Goal: Task Accomplishment & Management: Complete application form

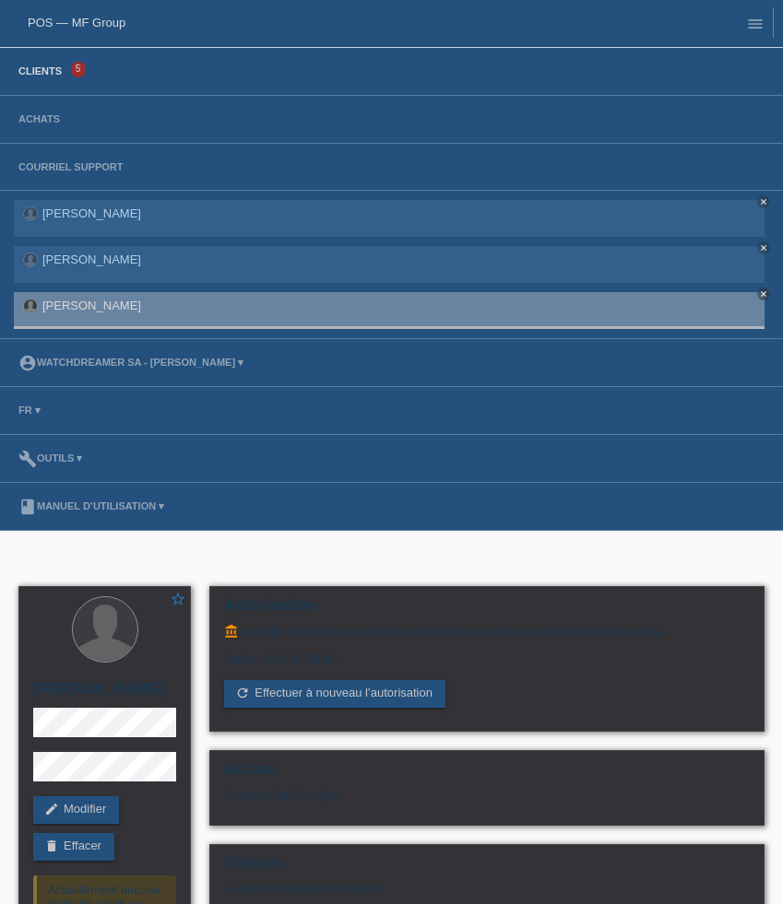
click at [43, 77] on link "Clients" at bounding box center [40, 70] width 62 height 11
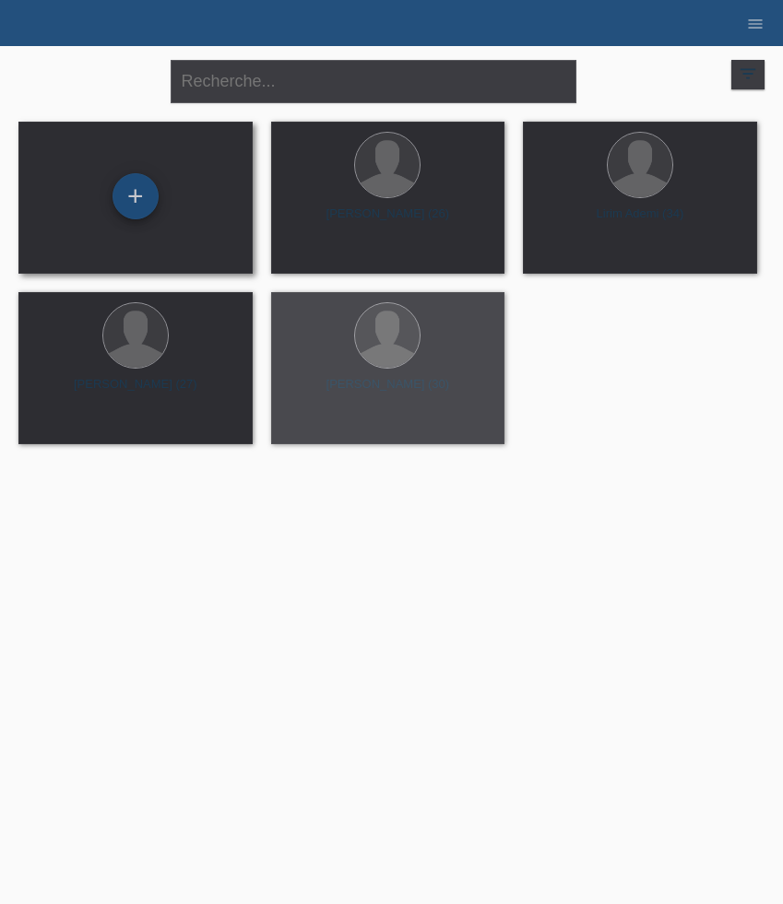
click at [141, 211] on div "+" at bounding box center [135, 196] width 46 height 46
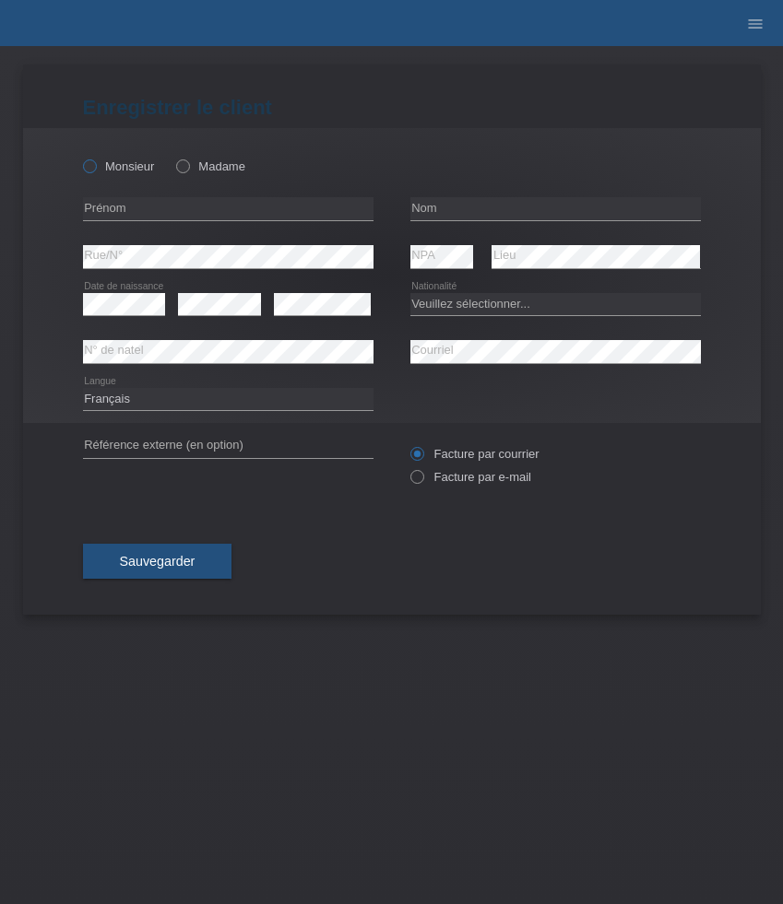
click at [119, 164] on label "Monsieur" at bounding box center [119, 166] width 72 height 14
click at [95, 164] on input "Monsieur" at bounding box center [89, 165] width 12 height 12
radio input "true"
click at [203, 212] on input "text" at bounding box center [228, 208] width 290 height 23
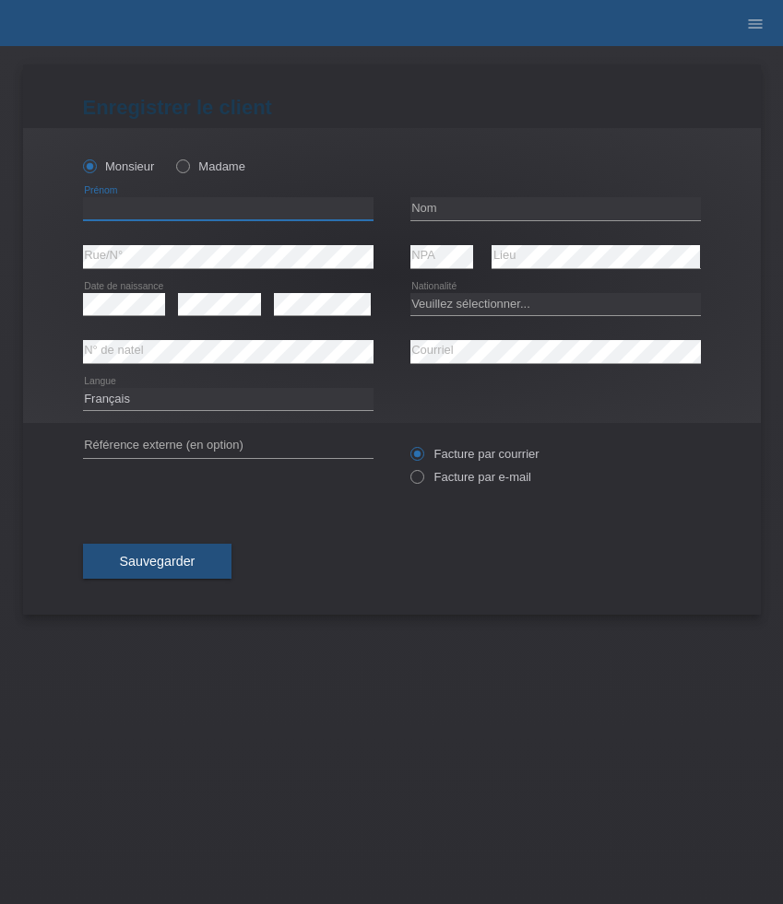
paste input "[PERSON_NAME]"
type input "[PERSON_NAME]"
click at [444, 205] on input "text" at bounding box center [555, 208] width 290 height 23
paste input "Wangler"
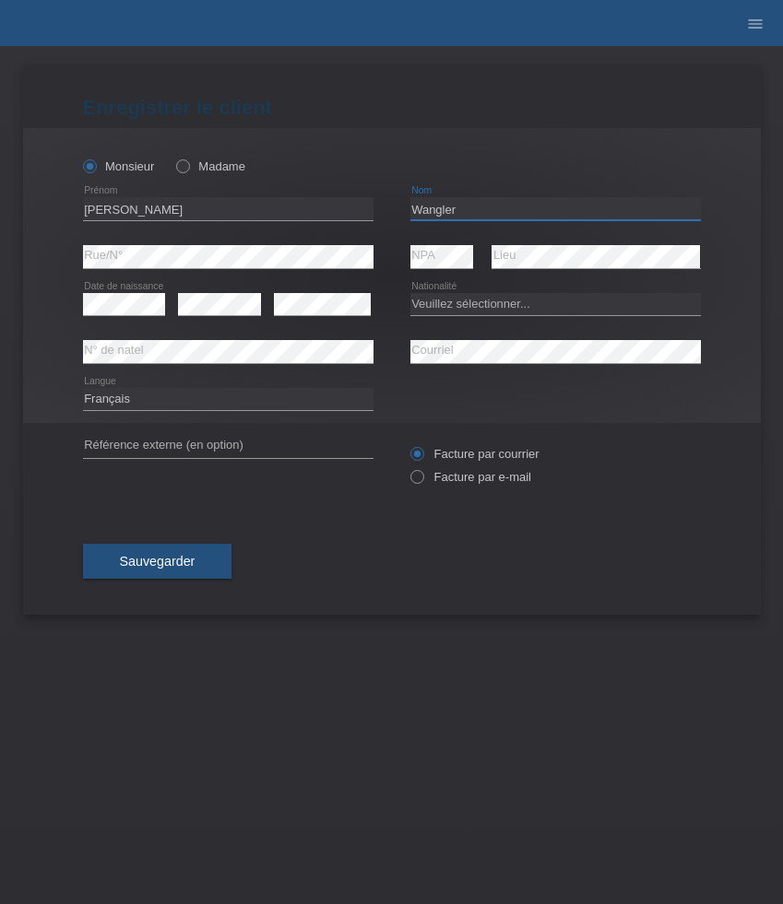
type input "Wangler"
click at [427, 297] on select "Veuillez sélectionner... Suisse Allemagne Autriche Liechtenstein ------------ A…" at bounding box center [555, 304] width 290 height 22
select select "CH"
click at [410, 293] on select "Veuillez sélectionner... Suisse Allemagne Autriche Liechtenstein ------------ A…" at bounding box center [555, 304] width 290 height 22
click at [239, 405] on select "Deutsch Français Italiano English" at bounding box center [228, 399] width 290 height 22
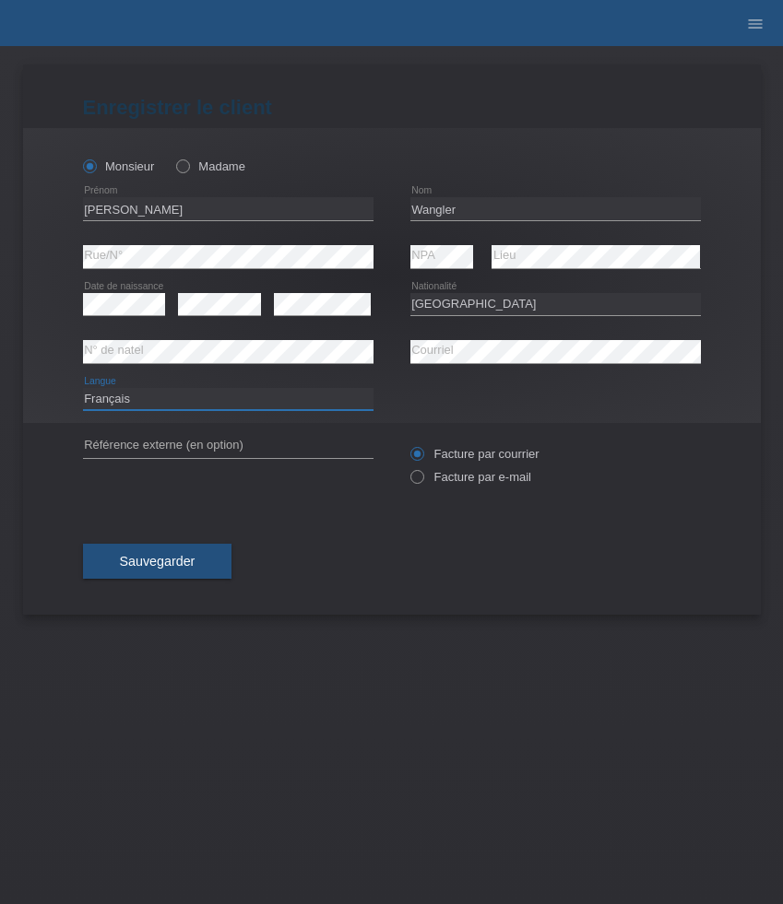
select select "de"
click at [83, 388] on select "Deutsch Français Italiano English" at bounding box center [228, 399] width 290 height 22
click at [445, 476] on label "Facture par e-mail" at bounding box center [470, 477] width 121 height 14
click at [422, 476] on input "Facture par e-mail" at bounding box center [416, 481] width 12 height 23
radio input "true"
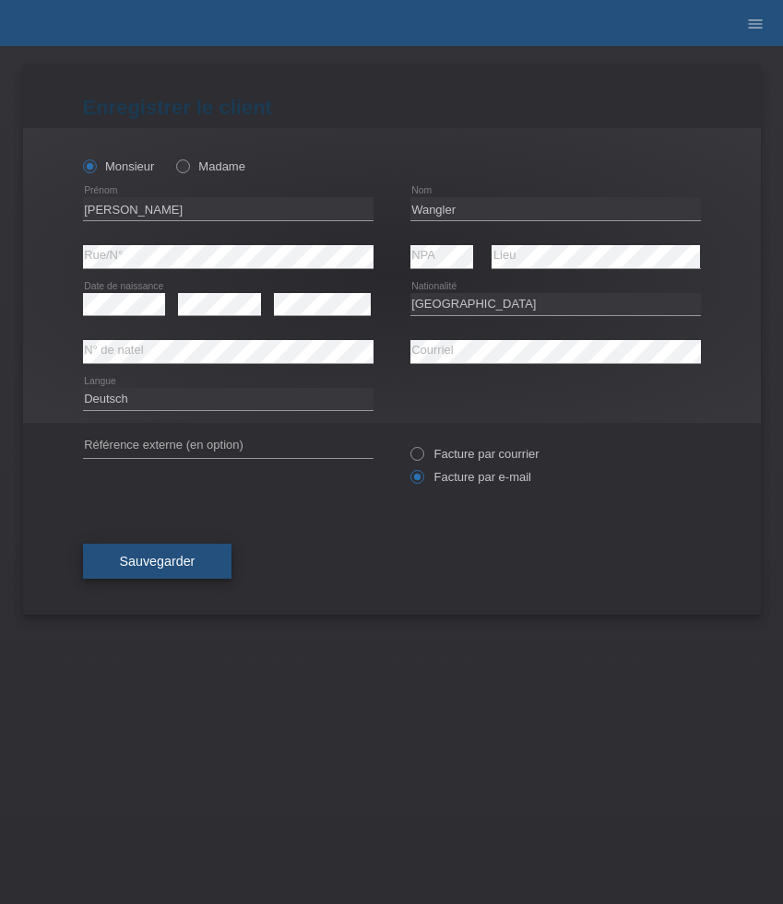
click at [192, 560] on span "Sauvegarder" at bounding box center [158, 561] width 76 height 15
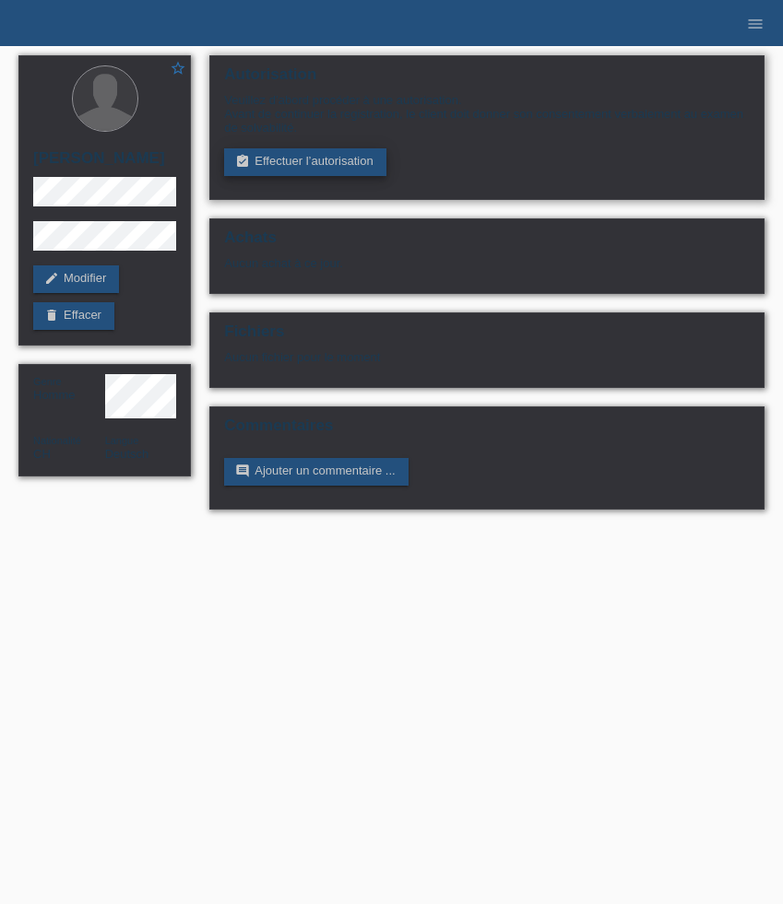
click at [288, 168] on link "assignment_turned_in Effectuer l’autorisation" at bounding box center [304, 162] width 161 height 28
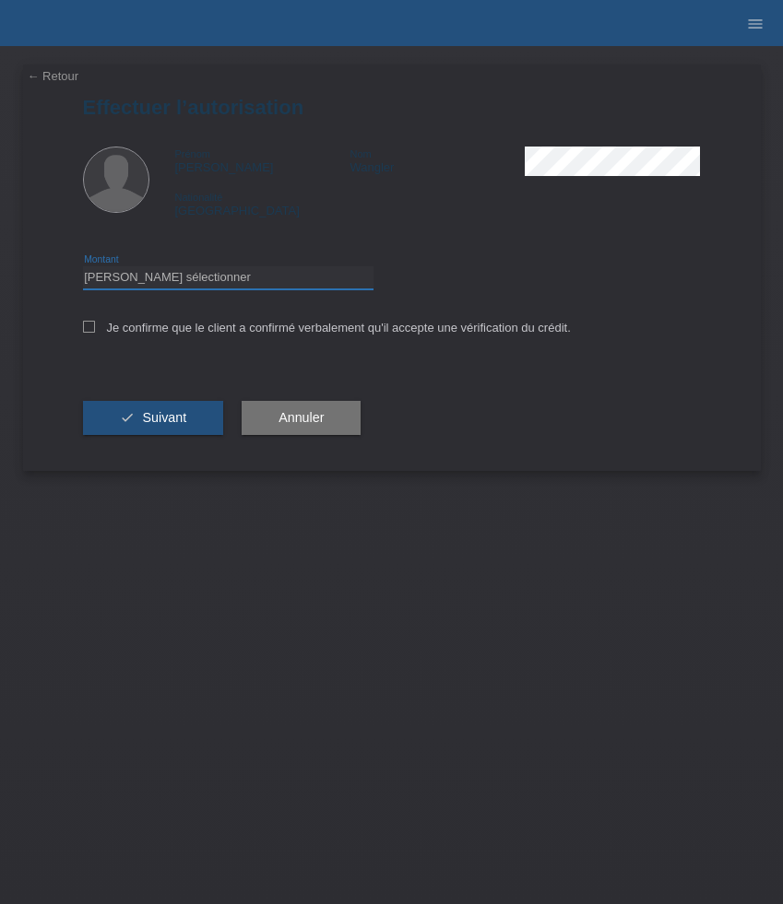
click at [287, 274] on select "Veuillez sélectionner CHF 1.00 - CHF 499.00 CHF 500.00 - CHF 1'999.00 CHF 2'000…" at bounding box center [228, 277] width 290 height 22
select select "3"
click at [83, 269] on select "Veuillez sélectionner CHF 1.00 - CHF 499.00 CHF 500.00 - CHF 1'999.00 CHF 2'000…" at bounding box center [228, 277] width 290 height 22
click at [235, 330] on label "Je confirme que le client a confirmé verbalement qu'il accepte une vérification…" at bounding box center [327, 328] width 488 height 14
click at [95, 330] on input "Je confirme que le client a confirmé verbalement qu'il accepte une vérification…" at bounding box center [89, 327] width 12 height 12
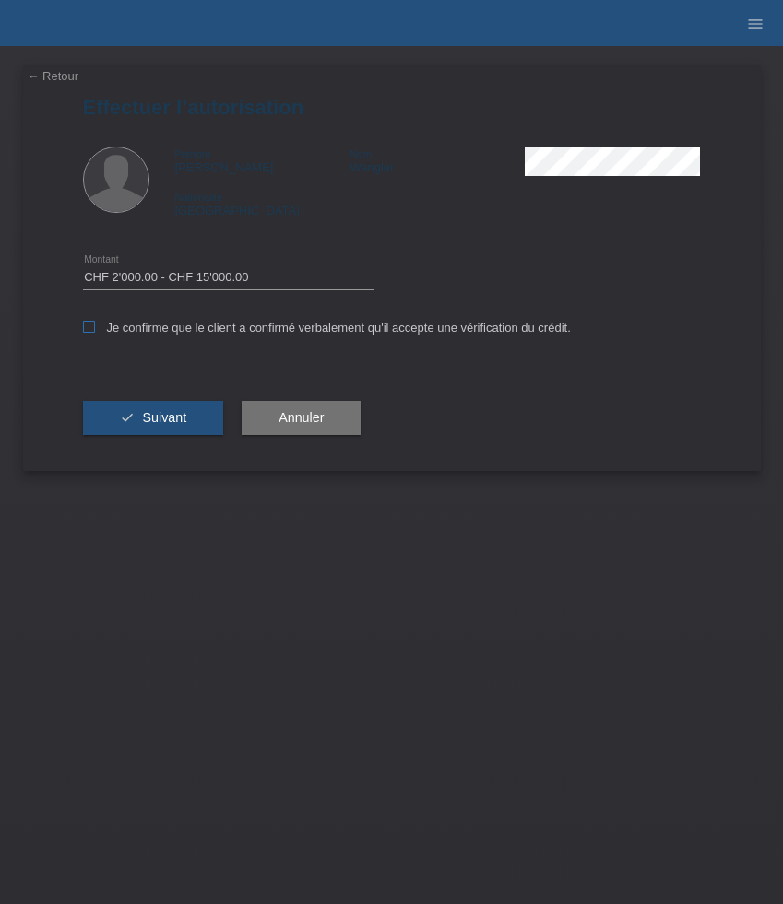
checkbox input "true"
click at [188, 416] on button "check Suivant" at bounding box center [153, 418] width 141 height 35
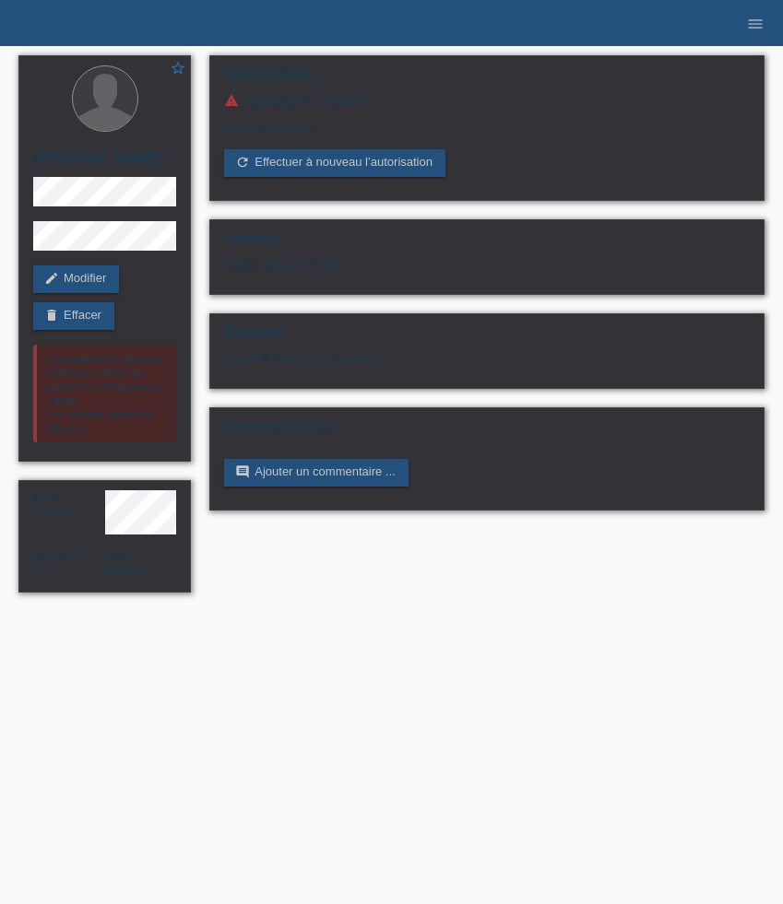
click at [748, 37] on li "menu" at bounding box center [754, 23] width 37 height 47
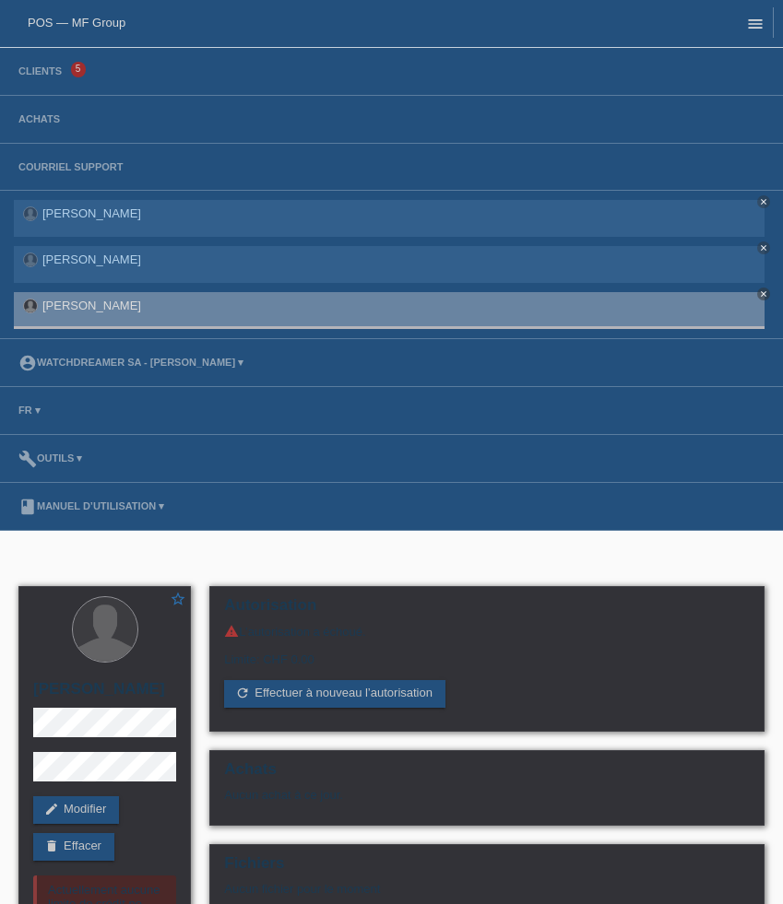
click at [758, 29] on icon "menu" at bounding box center [755, 24] width 18 height 18
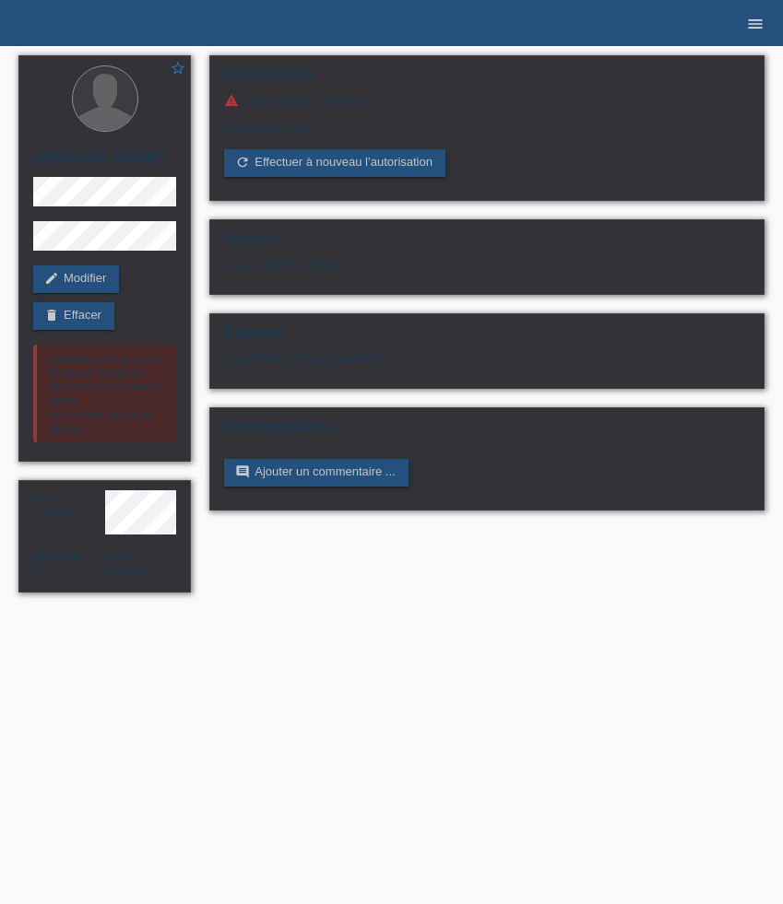
click at [755, 29] on icon "menu" at bounding box center [755, 24] width 18 height 18
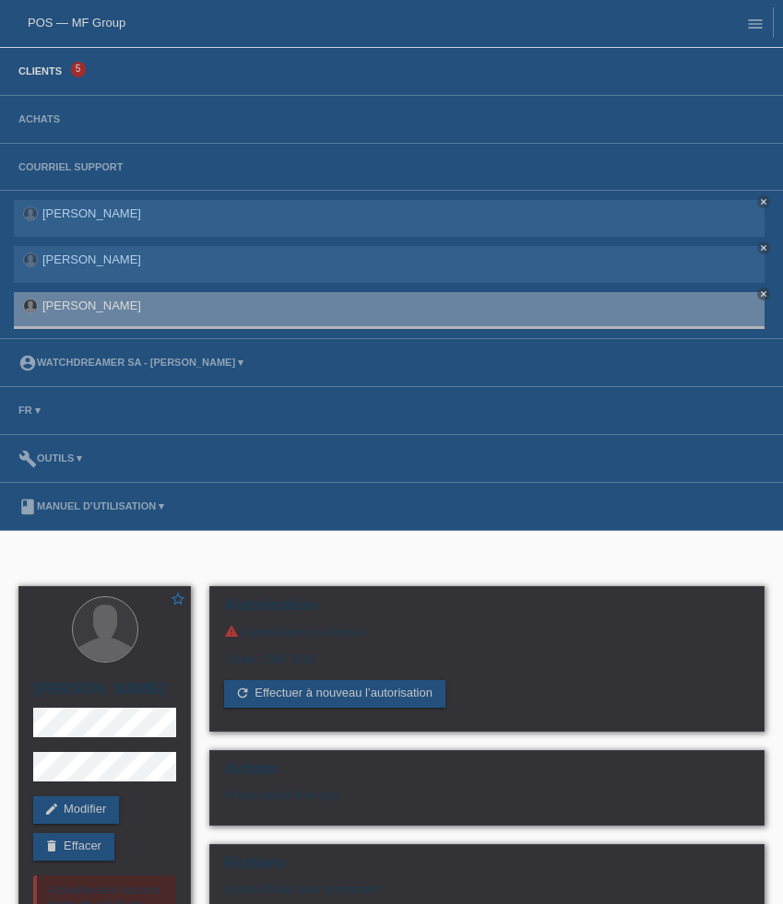
click at [59, 77] on link "Clients" at bounding box center [40, 70] width 62 height 11
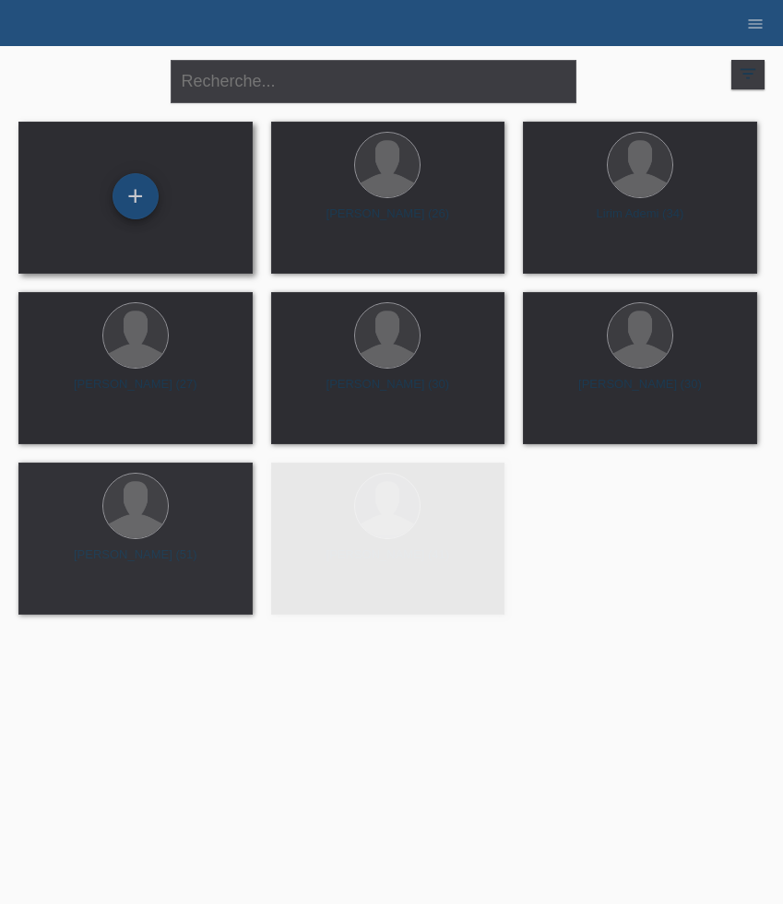
click at [139, 200] on div "+" at bounding box center [135, 196] width 46 height 46
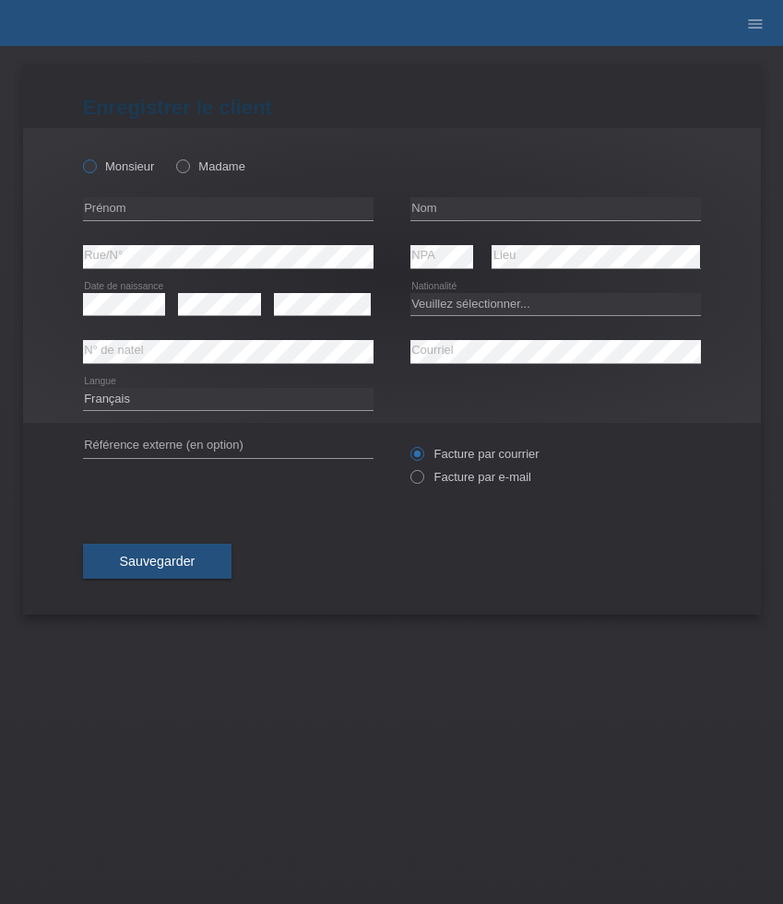
click at [137, 172] on label "Monsieur" at bounding box center [119, 166] width 72 height 14
click at [95, 171] on input "Monsieur" at bounding box center [89, 165] width 12 height 12
radio input "true"
click at [489, 301] on select "Veuillez sélectionner... Suisse Allemagne Autriche Liechtenstein ------------ A…" at bounding box center [555, 304] width 290 height 22
select select "CH"
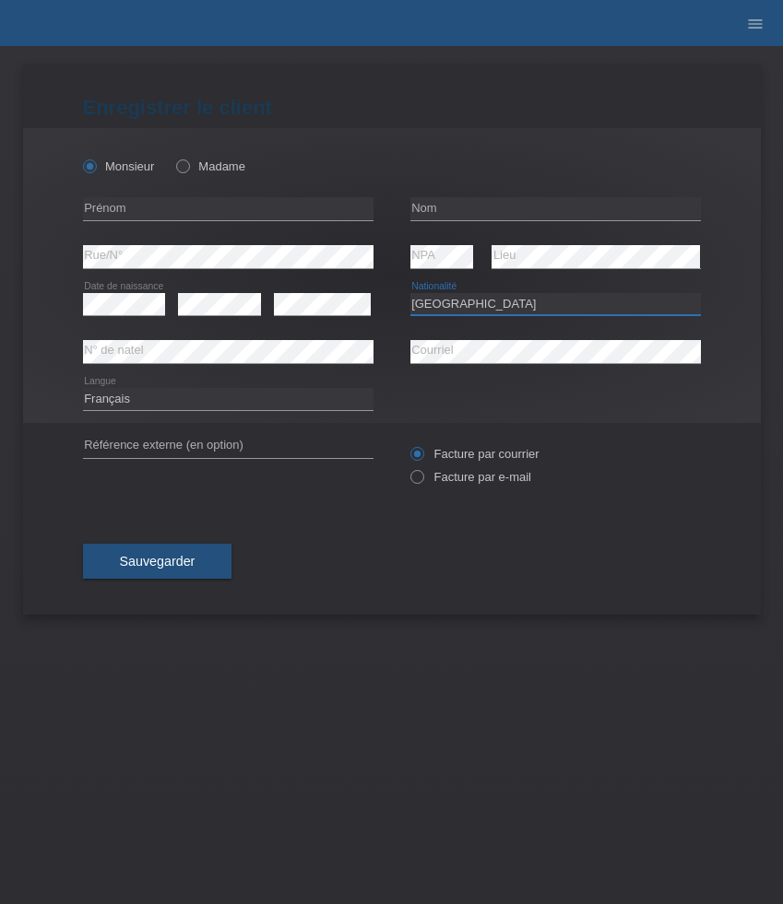
click at [410, 293] on select "Veuillez sélectionner... Suisse Allemagne Autriche Liechtenstein ------------ A…" at bounding box center [555, 304] width 290 height 22
click at [195, 206] on input "text" at bounding box center [228, 208] width 290 height 23
paste input "[PERSON_NAME]"
type input "[PERSON_NAME]"
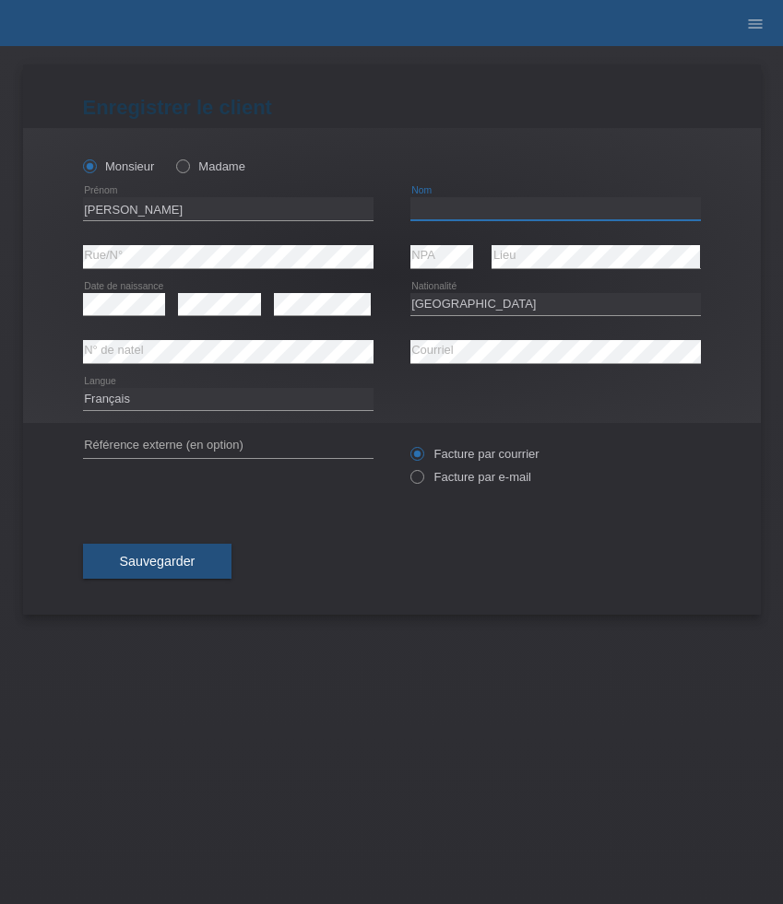
click at [438, 202] on input "text" at bounding box center [555, 208] width 290 height 23
paste input "Brugger"
type input "Brugger"
click at [466, 477] on label "Facture par e-mail" at bounding box center [470, 477] width 121 height 14
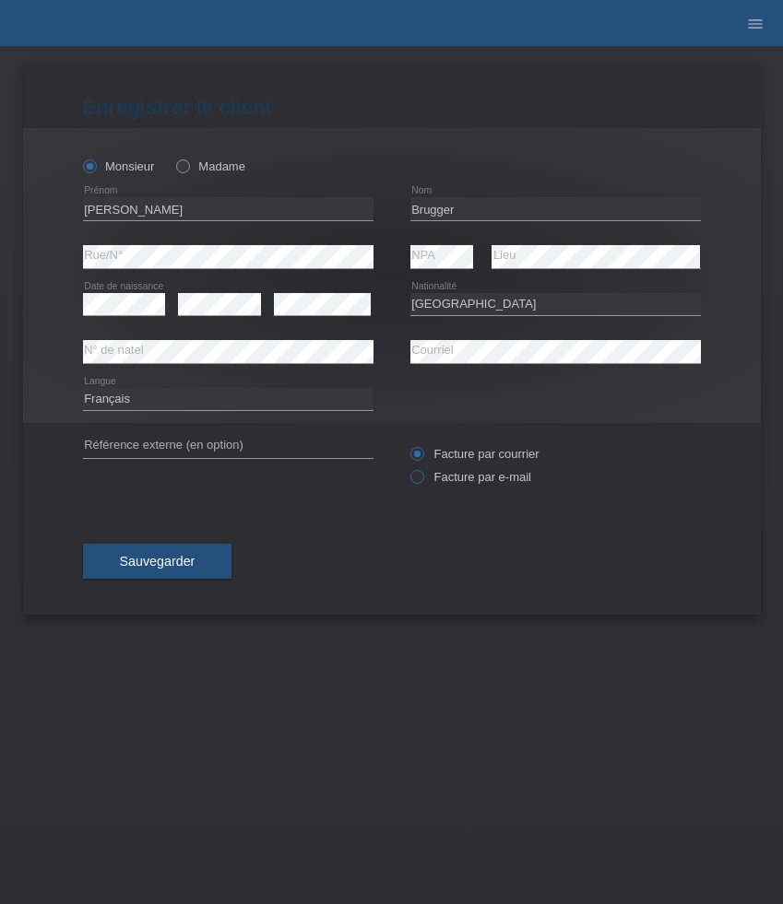
click at [422, 477] on input "Facture par e-mail" at bounding box center [416, 481] width 12 height 23
radio input "true"
click at [187, 566] on span "Sauvegarder" at bounding box center [158, 561] width 76 height 15
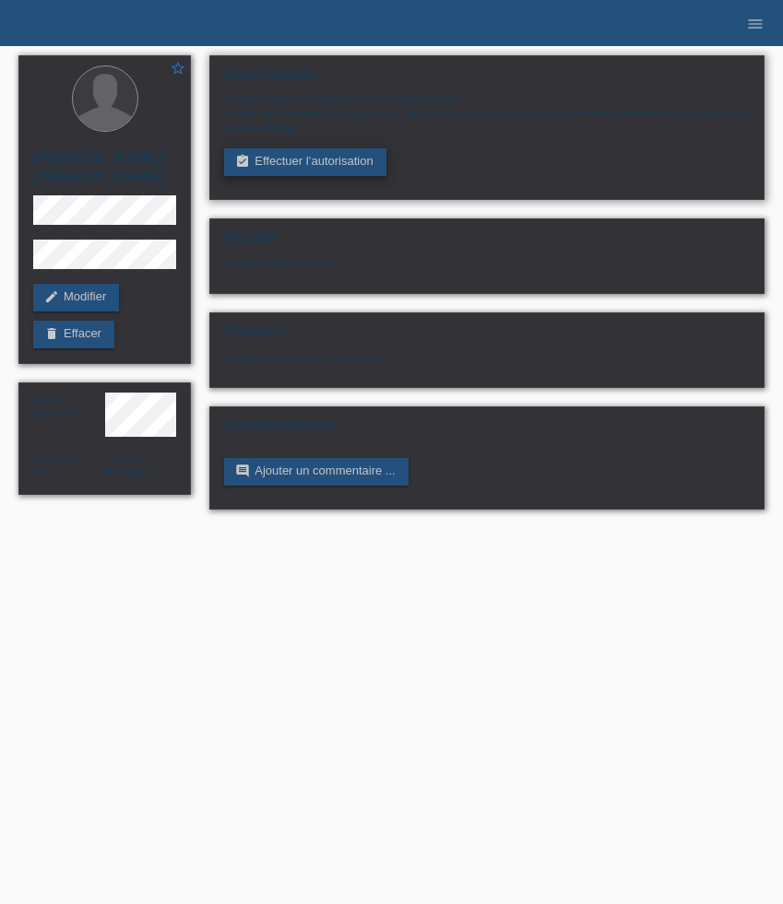
click at [304, 159] on link "assignment_turned_in Effectuer l’autorisation" at bounding box center [304, 162] width 161 height 28
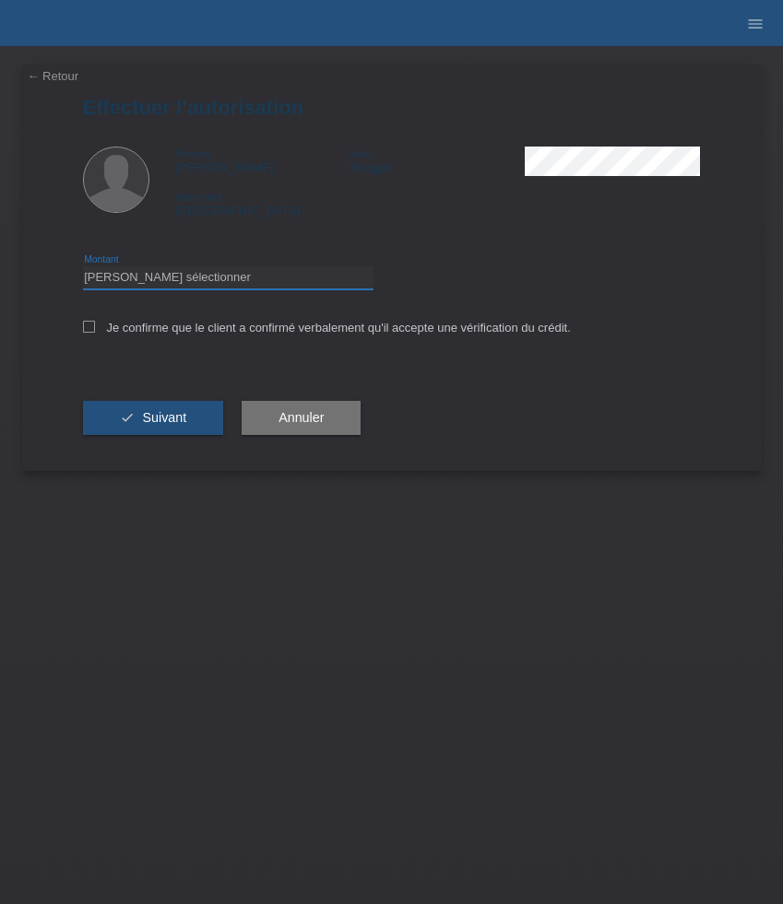
click at [306, 288] on select "Veuillez sélectionner CHF 1.00 - CHF 499.00 CHF 500.00 - CHF 1'999.00 CHF 2'000…" at bounding box center [228, 277] width 290 height 22
select select "3"
click at [83, 269] on select "Veuillez sélectionner CHF 1.00 - CHF 499.00 CHF 500.00 - CHF 1'999.00 CHF 2'000…" at bounding box center [228, 277] width 290 height 22
click at [300, 324] on label "Je confirme que le client a confirmé verbalement qu'il accepte une vérification…" at bounding box center [327, 328] width 488 height 14
click at [95, 324] on input "Je confirme que le client a confirmé verbalement qu'il accepte une vérification…" at bounding box center [89, 327] width 12 height 12
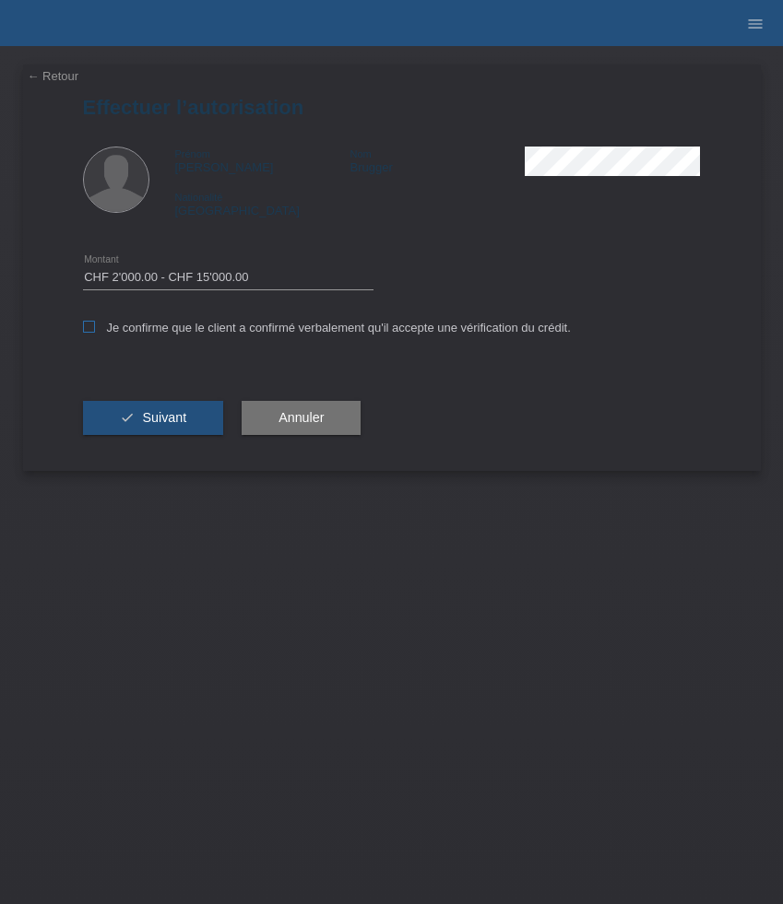
checkbox input "true"
click at [129, 425] on icon "check" at bounding box center [127, 417] width 15 height 15
